Goal: Task Accomplishment & Management: Manage account settings

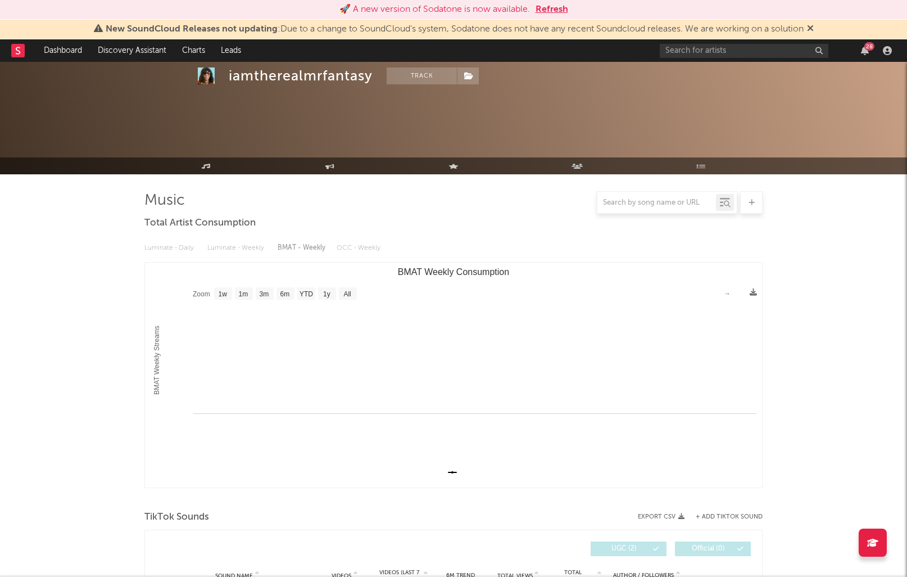
select select "1w"
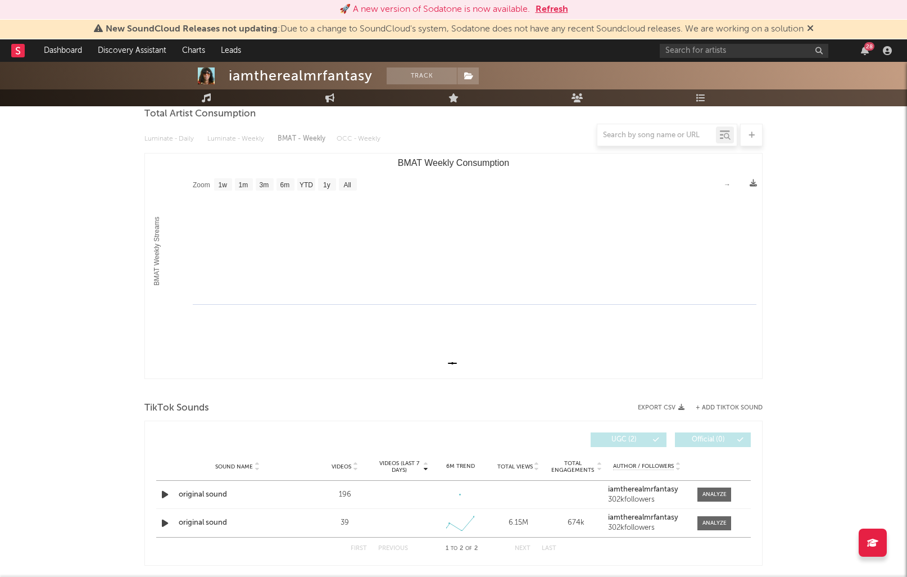
scroll to position [151, 0]
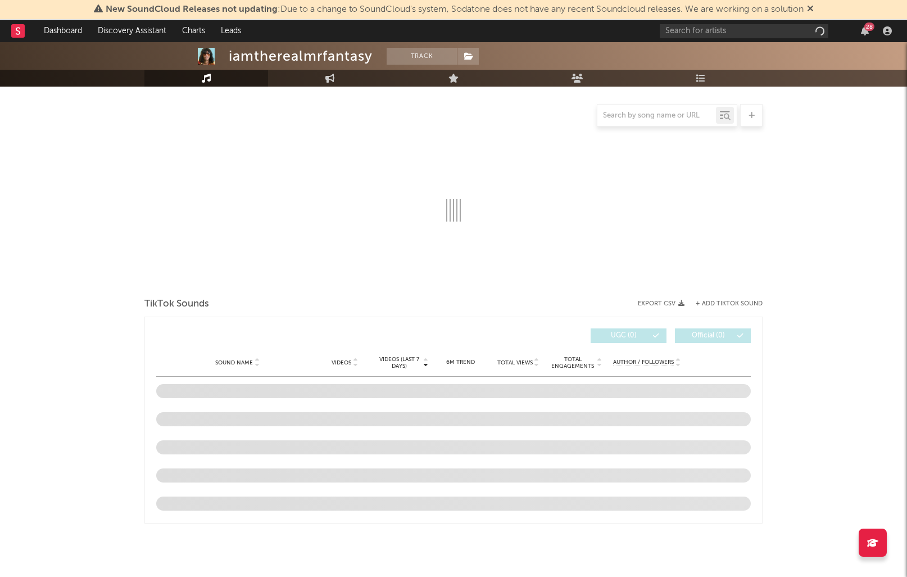
select select "1w"
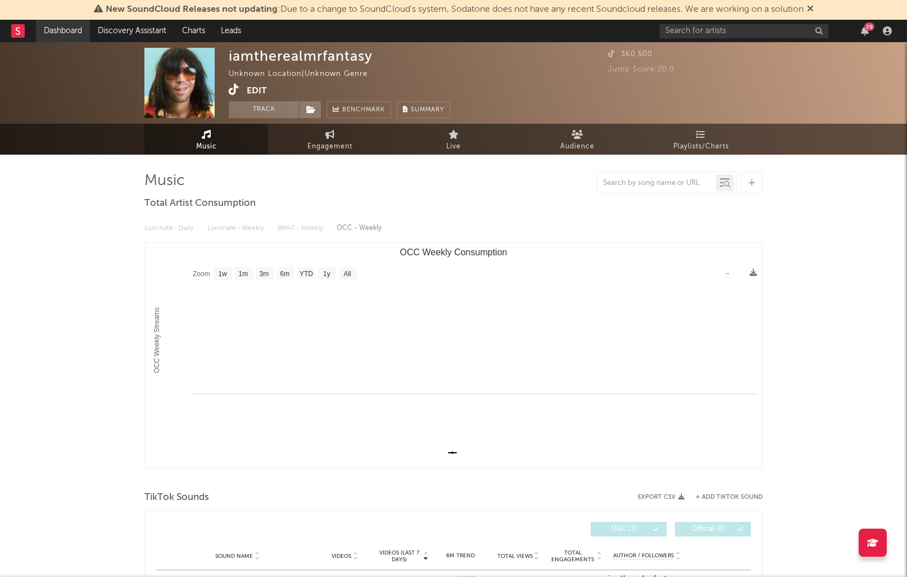
click at [52, 28] on link "Dashboard" at bounding box center [63, 31] width 54 height 22
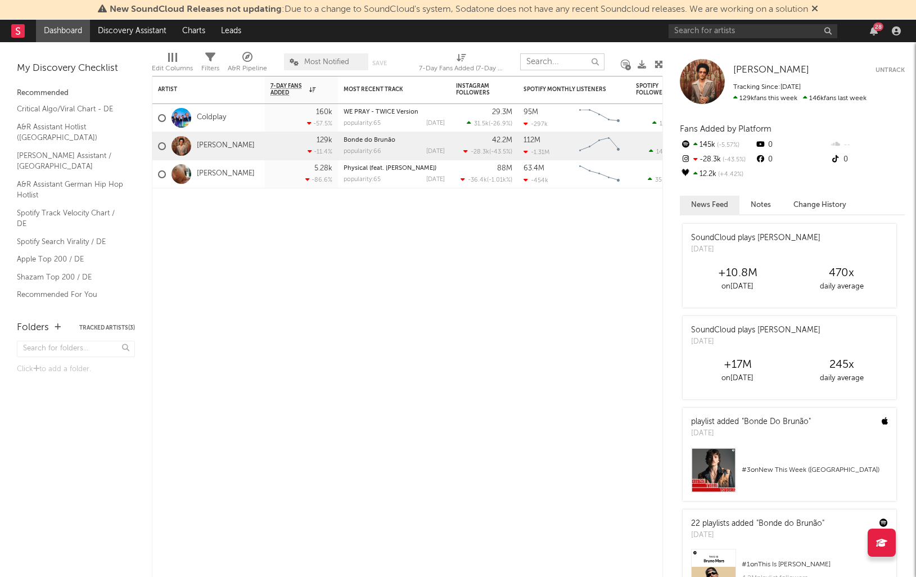
click at [534, 58] on input "text" at bounding box center [562, 61] width 84 height 17
click at [536, 62] on input "text" at bounding box center [562, 61] width 84 height 17
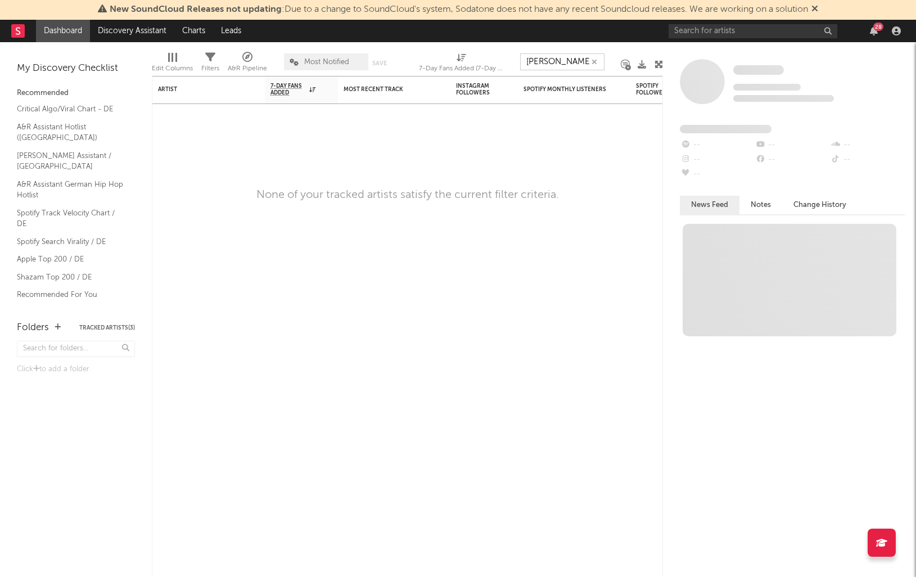
type input "[PERSON_NAME]"
click at [521, 281] on div "Artist Notifications 7-Day Fans Added WoW % Change Most Recent Track Popularity…" at bounding box center [407, 326] width 511 height 501
click at [88, 327] on button "Tracked Artists ( 3 )" at bounding box center [107, 328] width 56 height 6
click at [57, 327] on icon "button" at bounding box center [58, 326] width 6 height 7
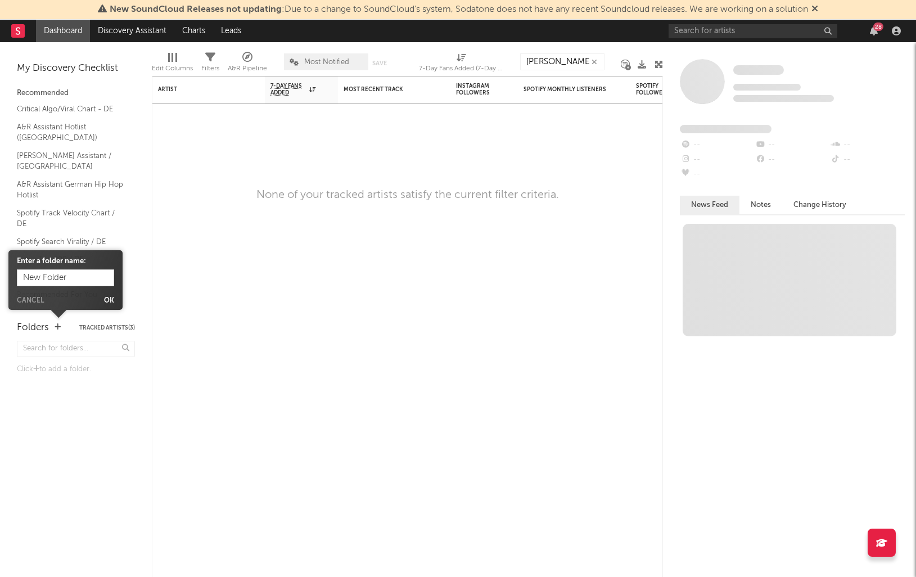
click at [595, 62] on icon "button" at bounding box center [594, 61] width 6 height 7
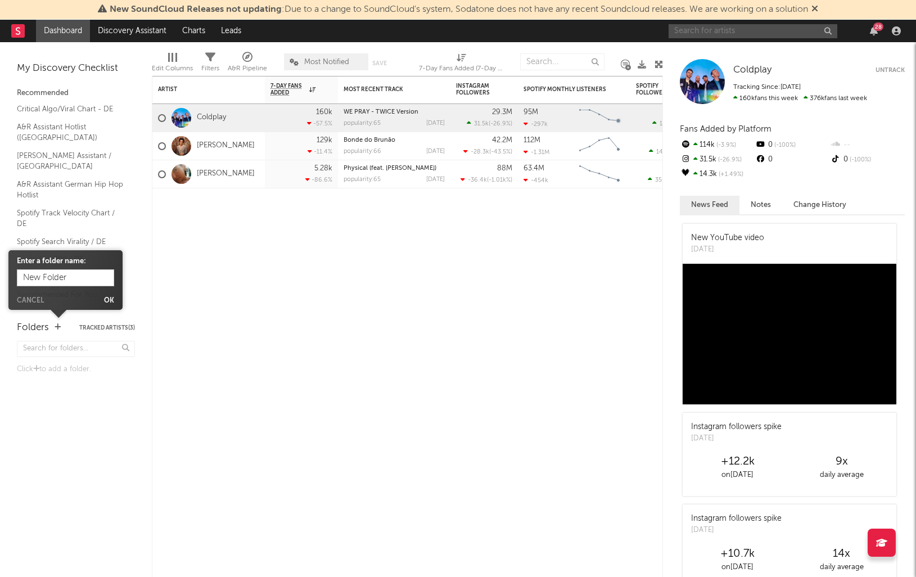
click at [693, 30] on input "text" at bounding box center [752, 31] width 169 height 14
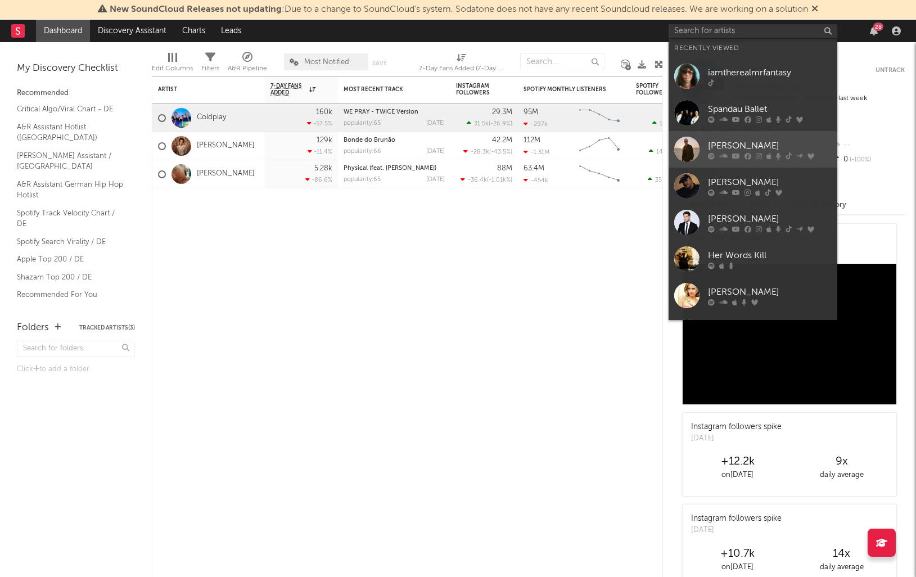
click at [729, 151] on div "[PERSON_NAME]" at bounding box center [770, 145] width 124 height 13
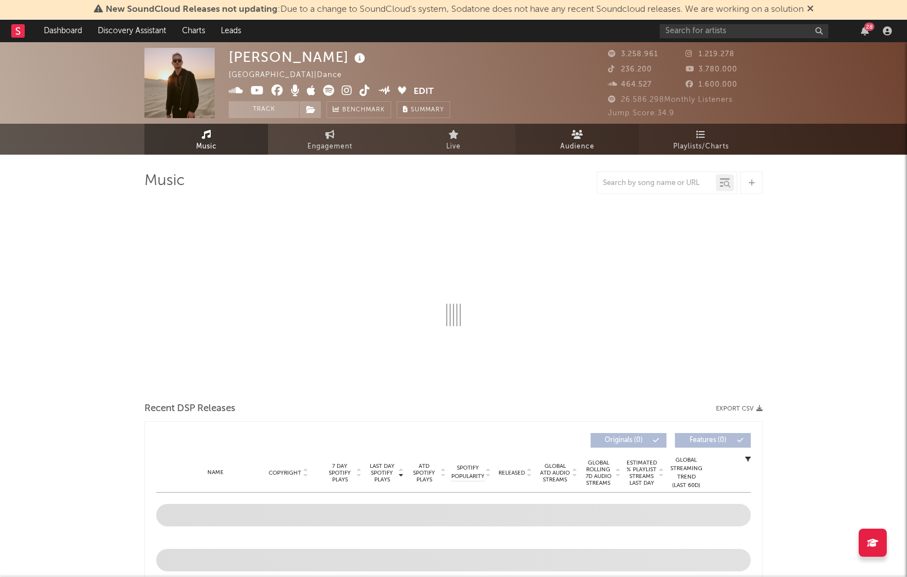
select select "6m"
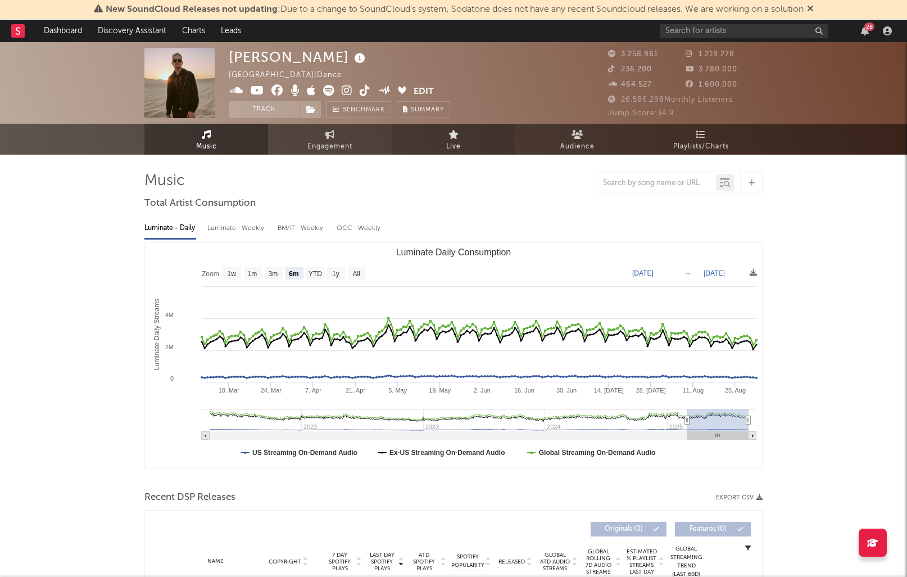
select select "6m"
click at [279, 110] on button "Track" at bounding box center [264, 109] width 70 height 17
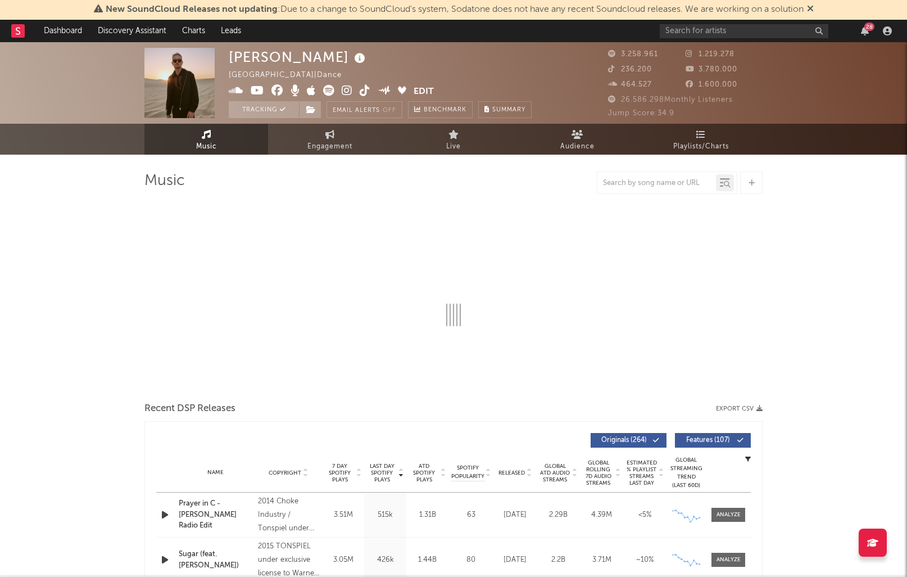
select select "6m"
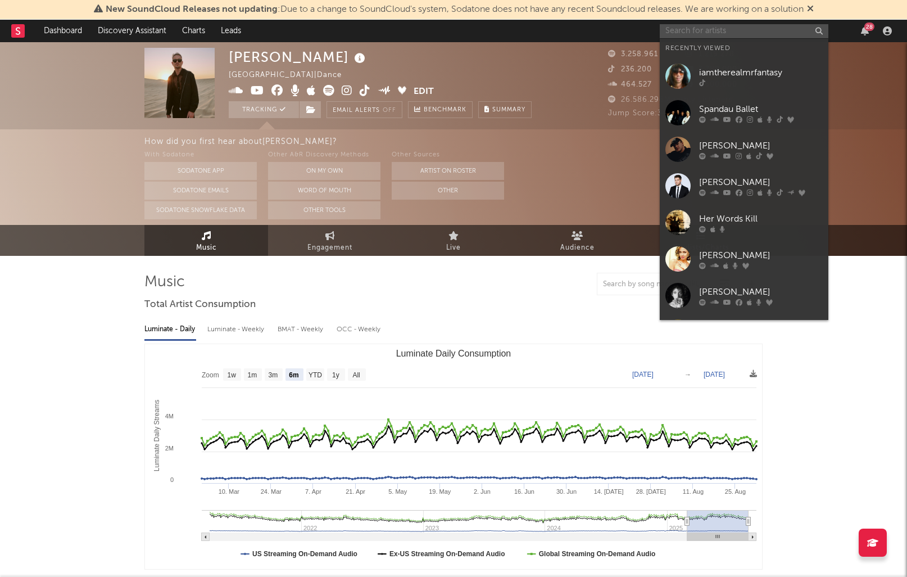
click at [688, 26] on input "text" at bounding box center [744, 31] width 169 height 14
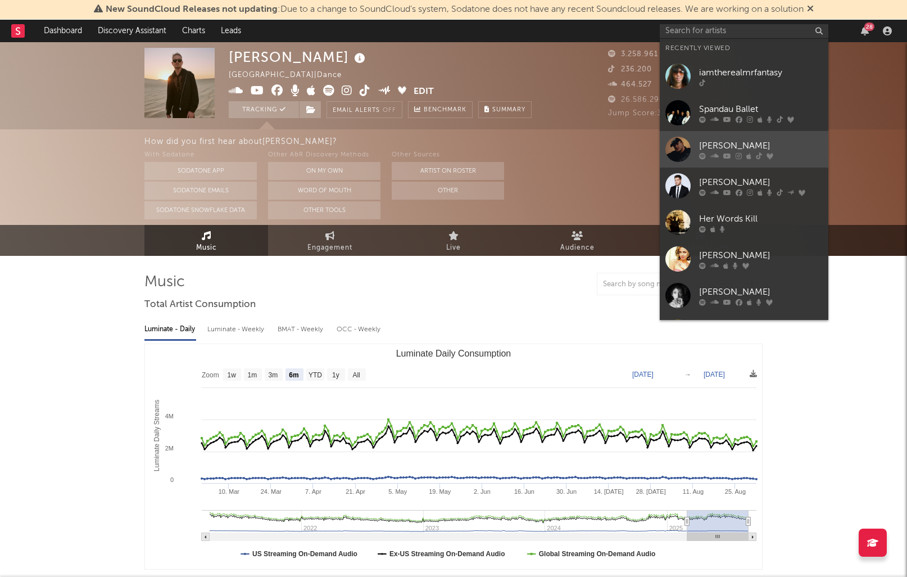
click at [706, 152] on div at bounding box center [761, 155] width 124 height 7
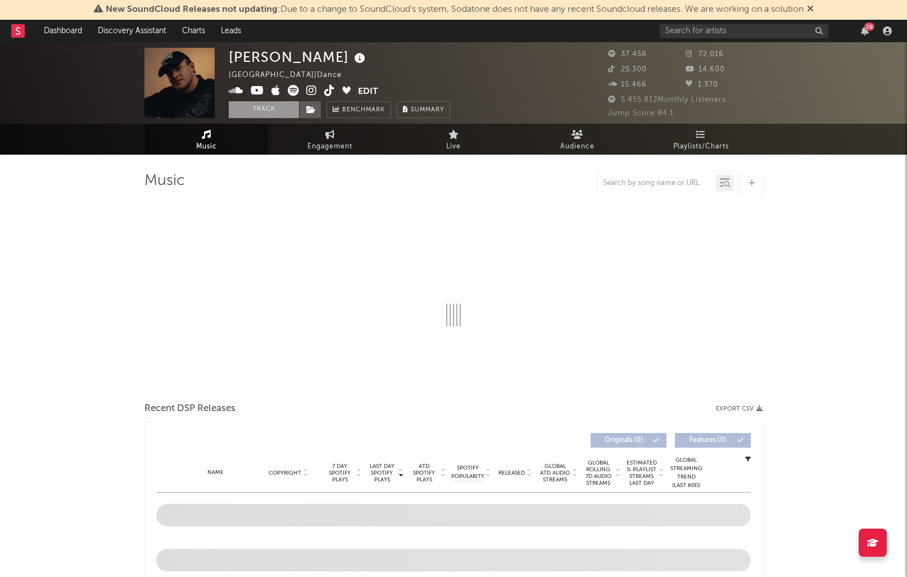
click at [254, 107] on button "Track" at bounding box center [264, 109] width 70 height 17
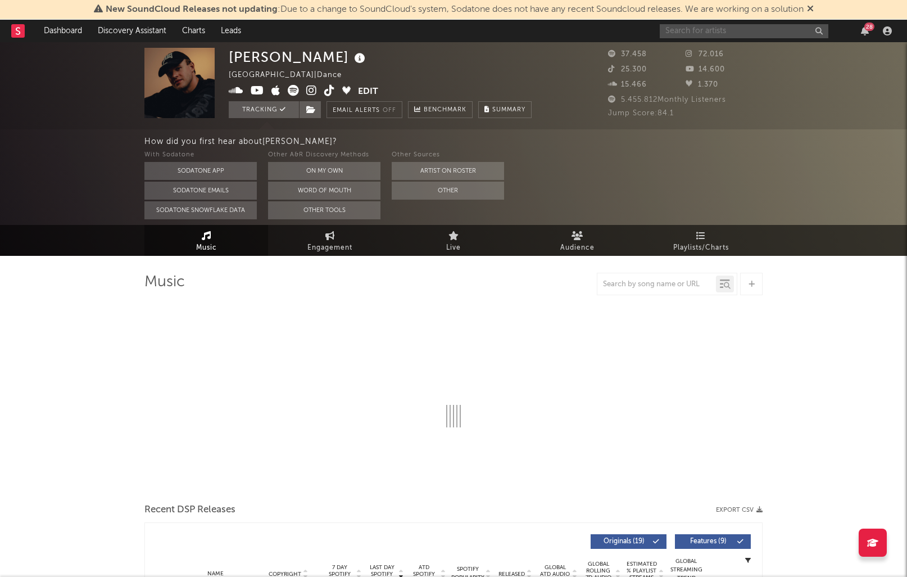
click at [706, 34] on input "text" at bounding box center [744, 31] width 169 height 14
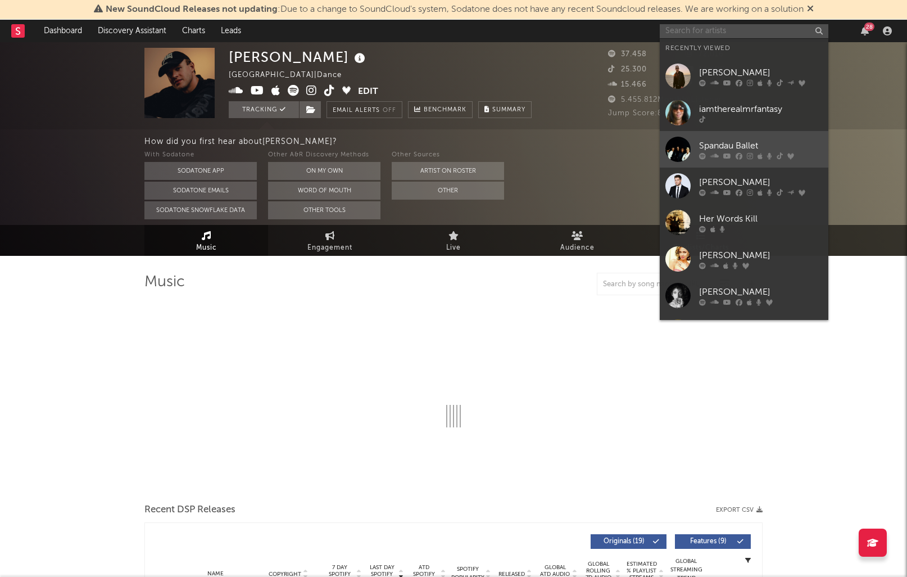
select select "6m"
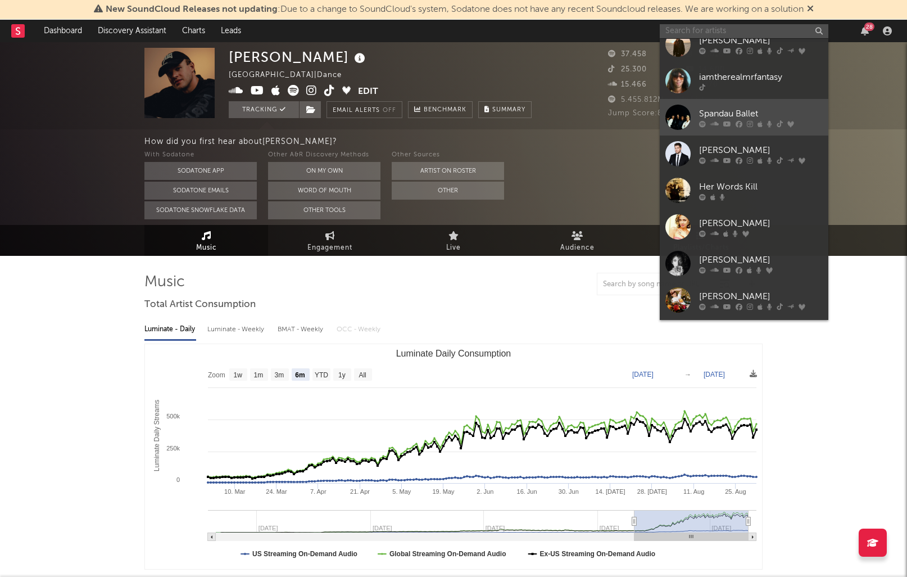
select select "6m"
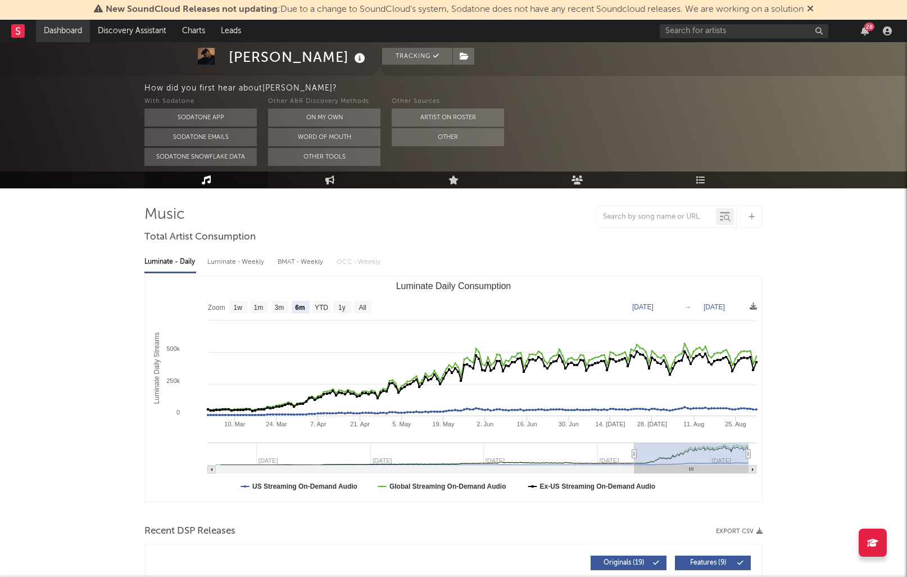
click at [47, 34] on link "Dashboard" at bounding box center [63, 31] width 54 height 22
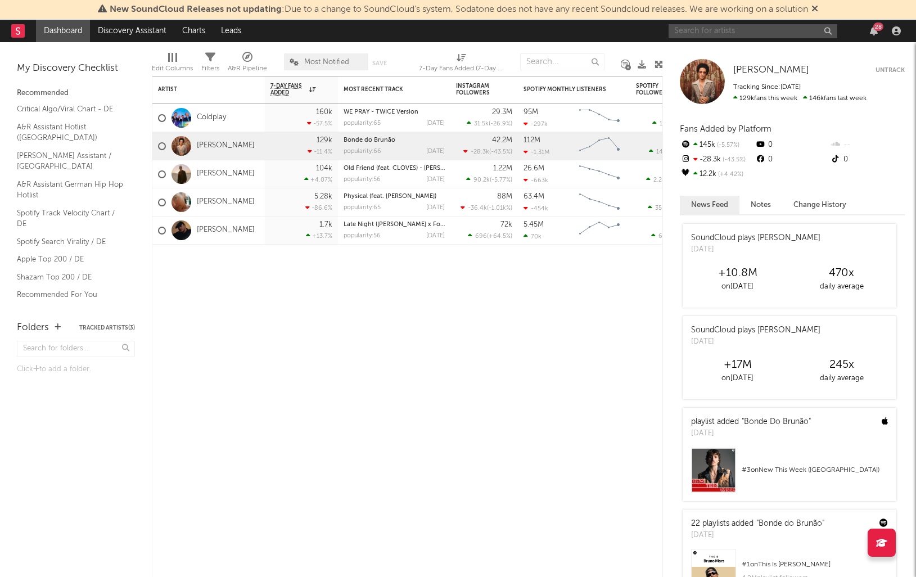
click at [742, 34] on input "text" at bounding box center [752, 31] width 169 height 14
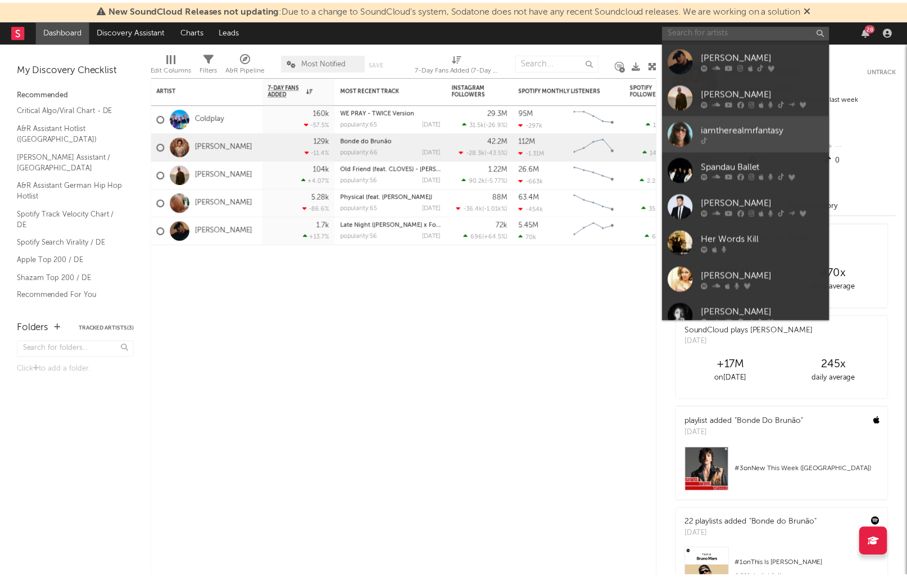
scroll to position [21, 0]
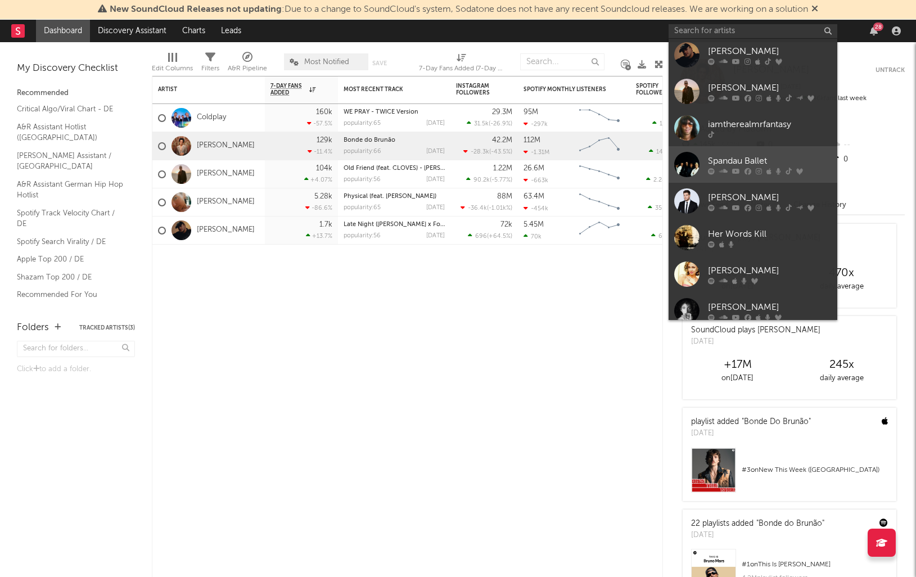
click at [749, 160] on div "Spandau Ballet" at bounding box center [770, 160] width 124 height 13
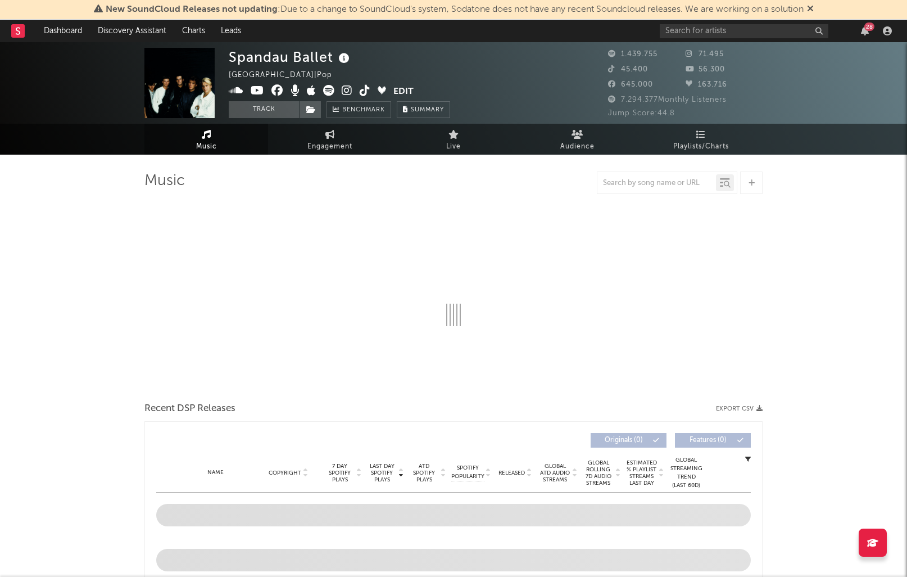
select select "6m"
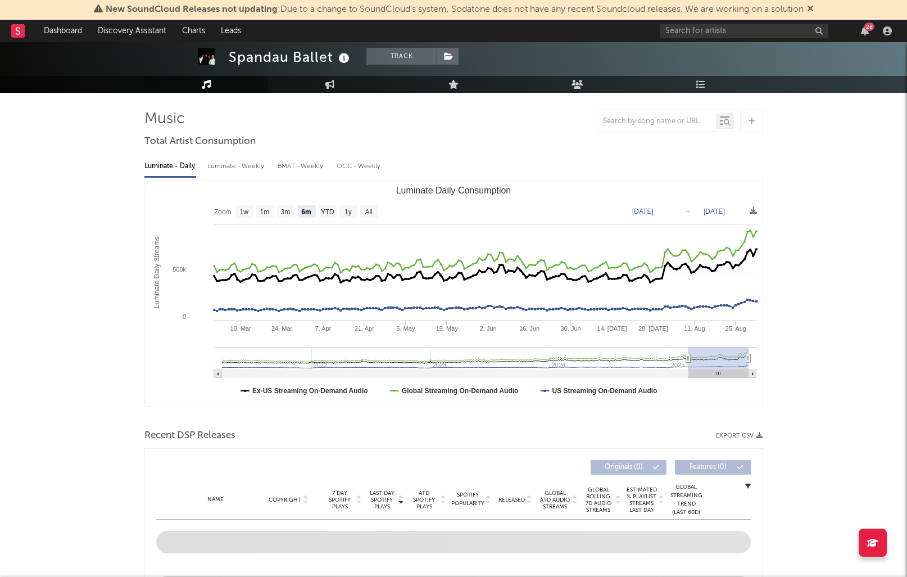
select select "6m"
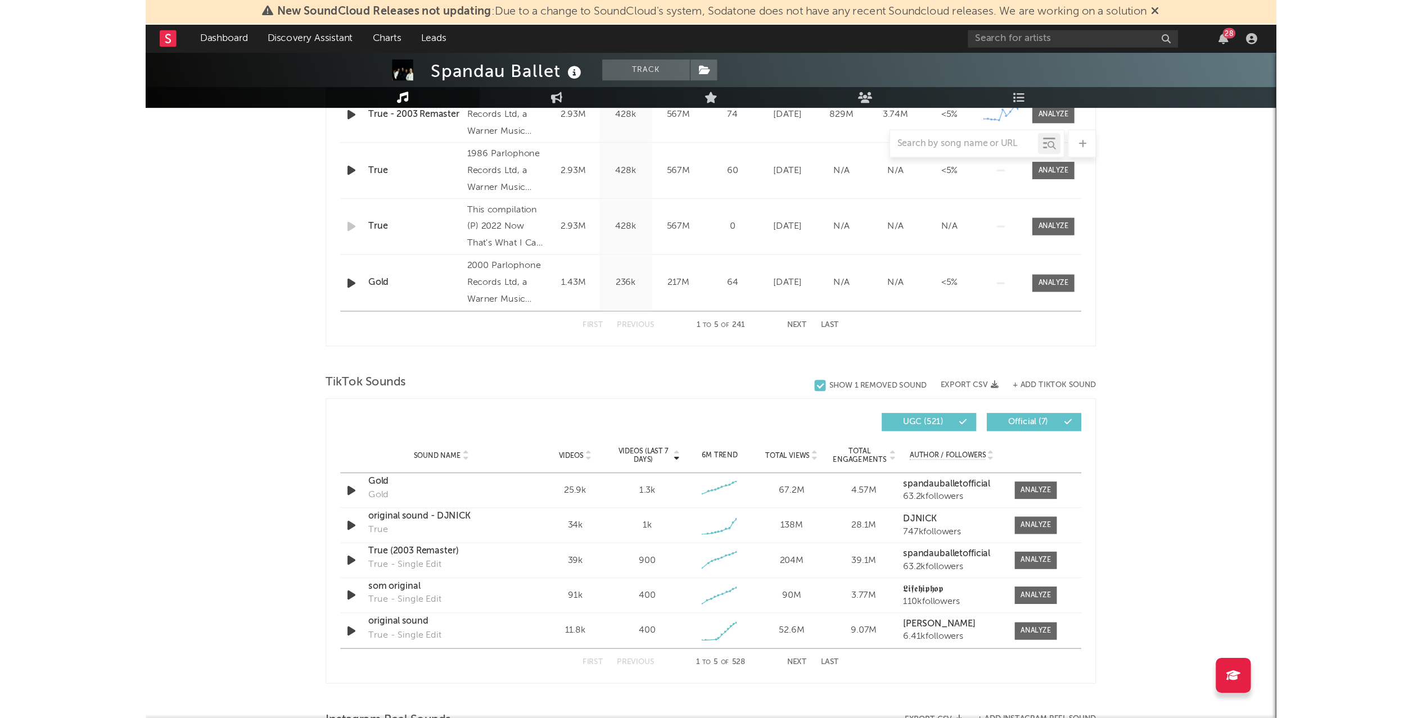
scroll to position [565, 0]
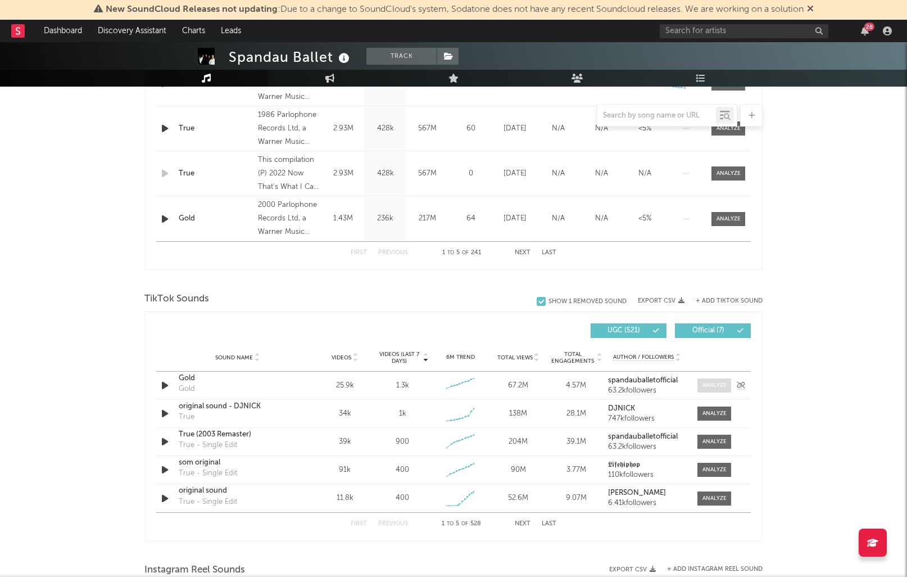
click at [720, 383] on div at bounding box center [715, 385] width 24 height 8
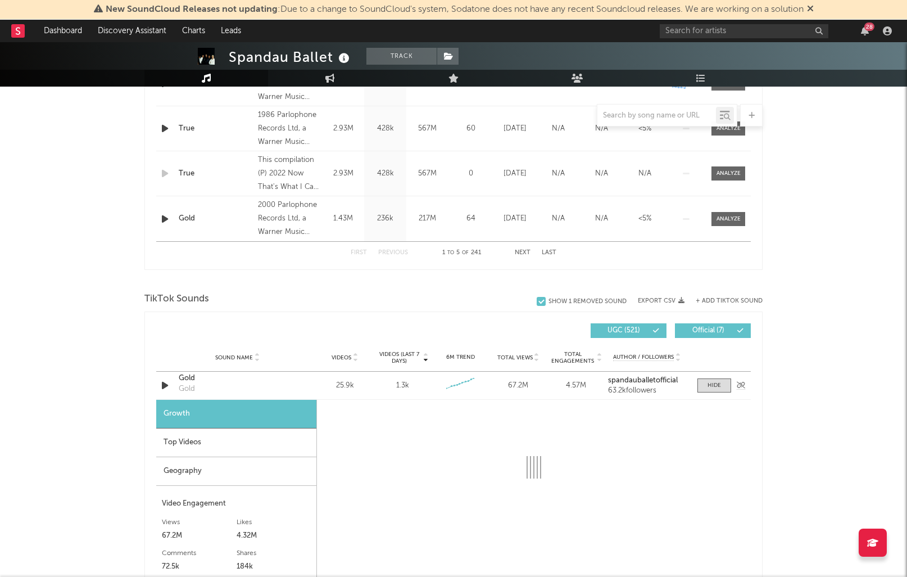
click at [184, 383] on div "Gold" at bounding box center [187, 388] width 16 height 11
click at [189, 378] on div "Gold" at bounding box center [237, 378] width 117 height 11
select select "6m"
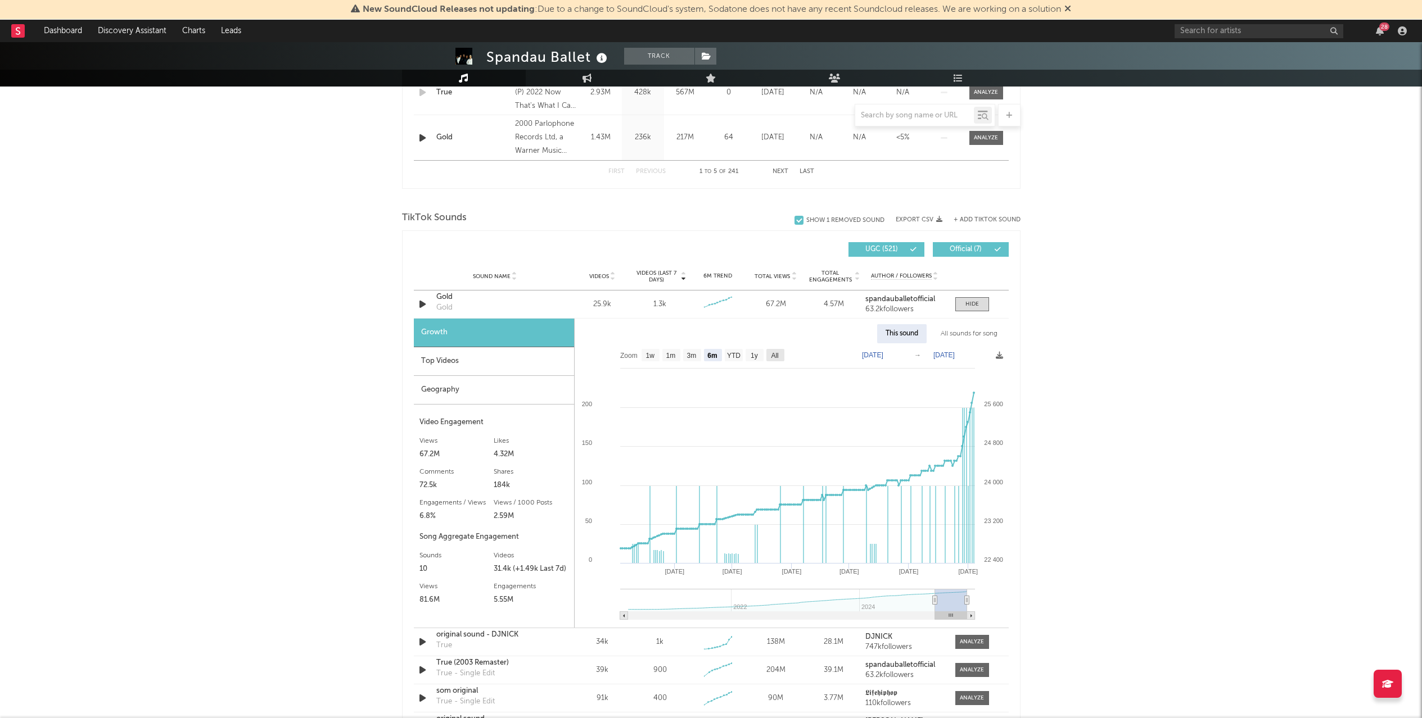
scroll to position [661, 0]
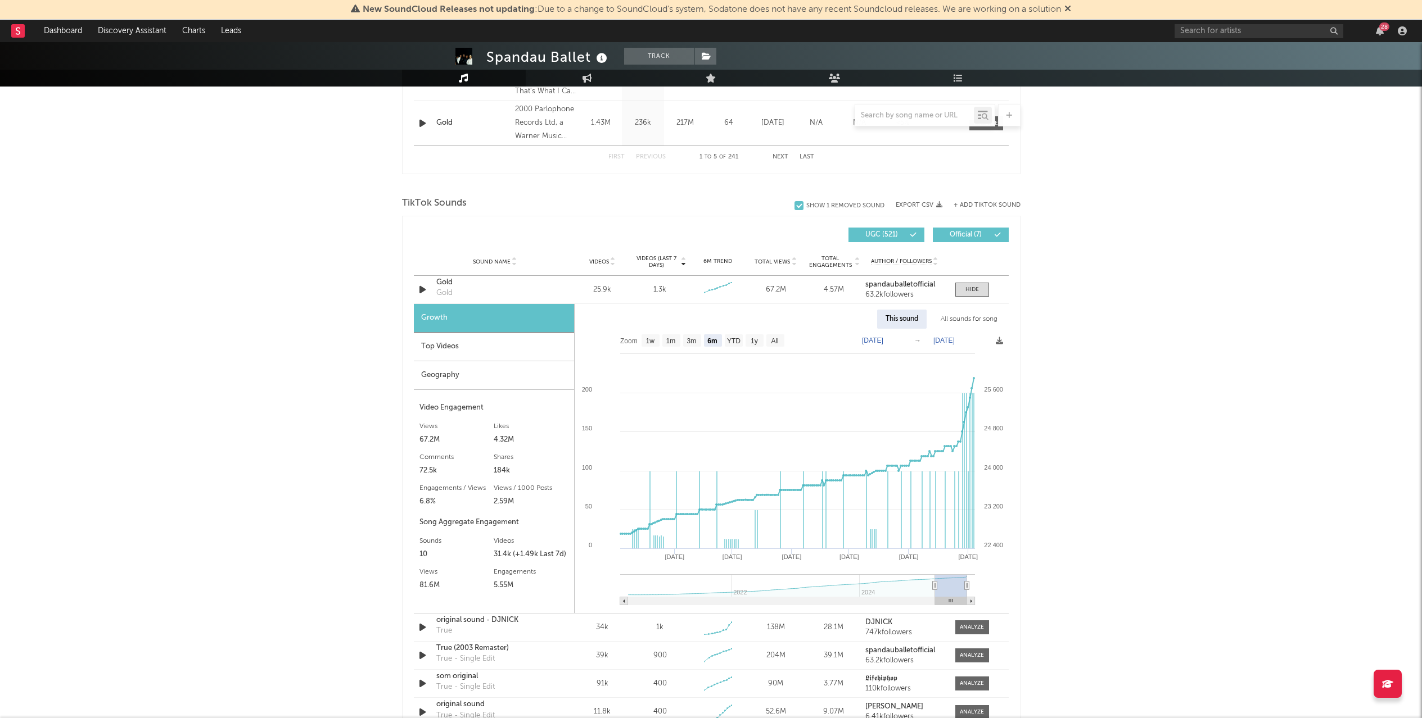
click at [435, 437] on div "67.2M" at bounding box center [456, 439] width 75 height 13
copy div "67.2M"
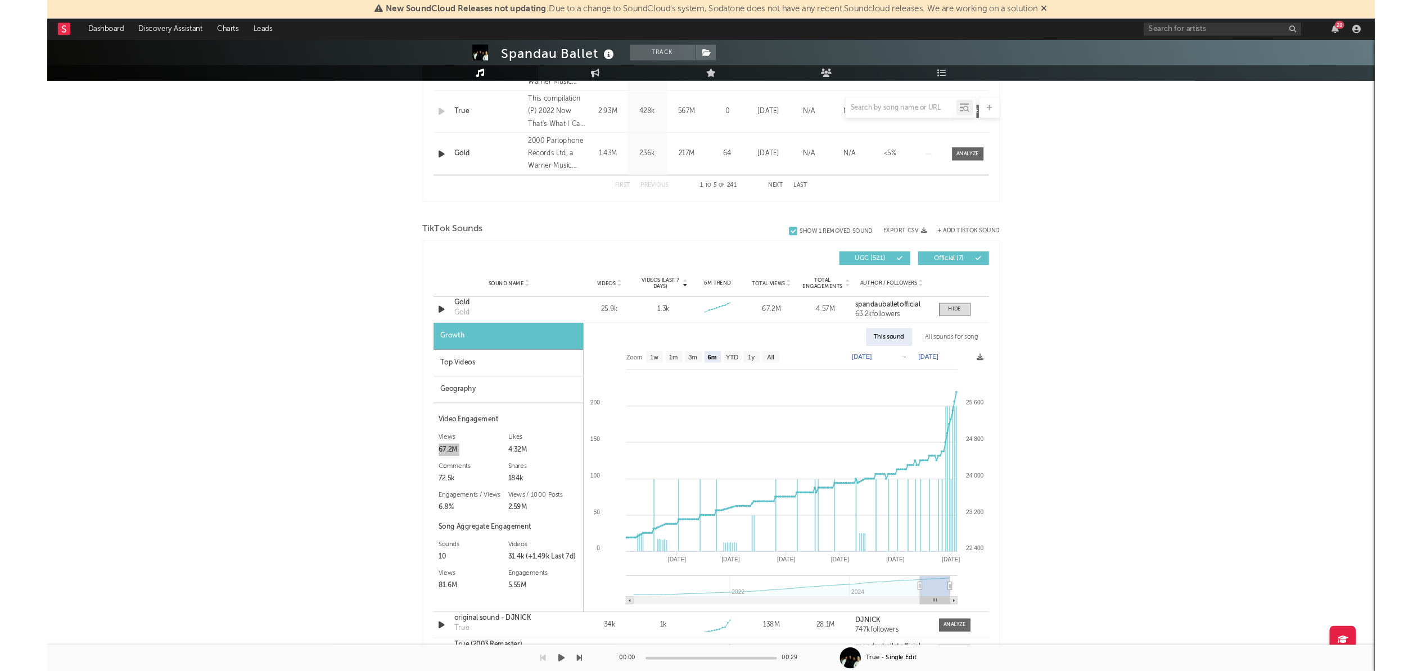
scroll to position [620, 0]
